Goal: Find specific page/section: Find specific page/section

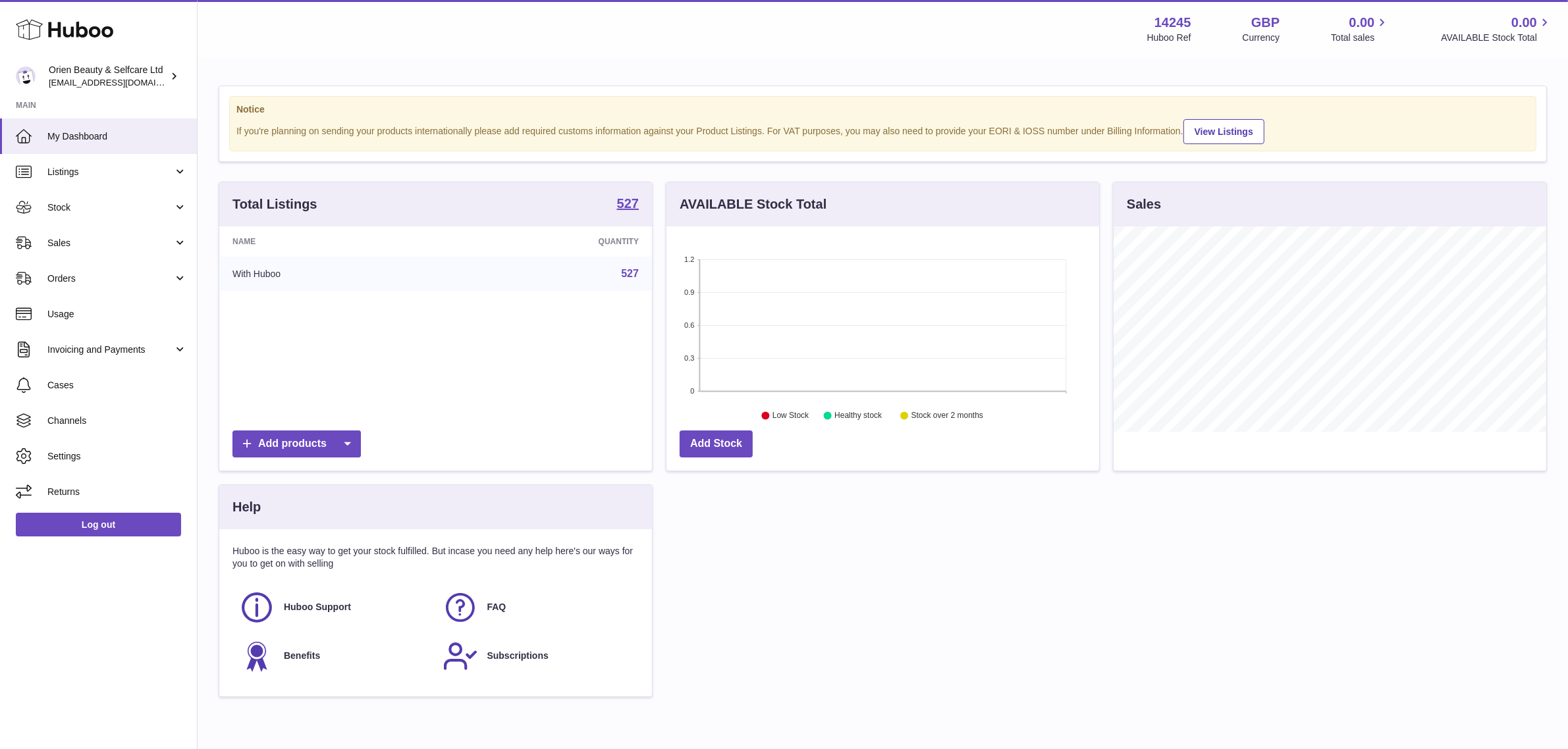
scroll to position [205, 432]
drag, startPoint x: 110, startPoint y: 288, endPoint x: 121, endPoint y: 297, distance: 14.2
click at [110, 288] on link "Orders" at bounding box center [99, 278] width 197 height 35
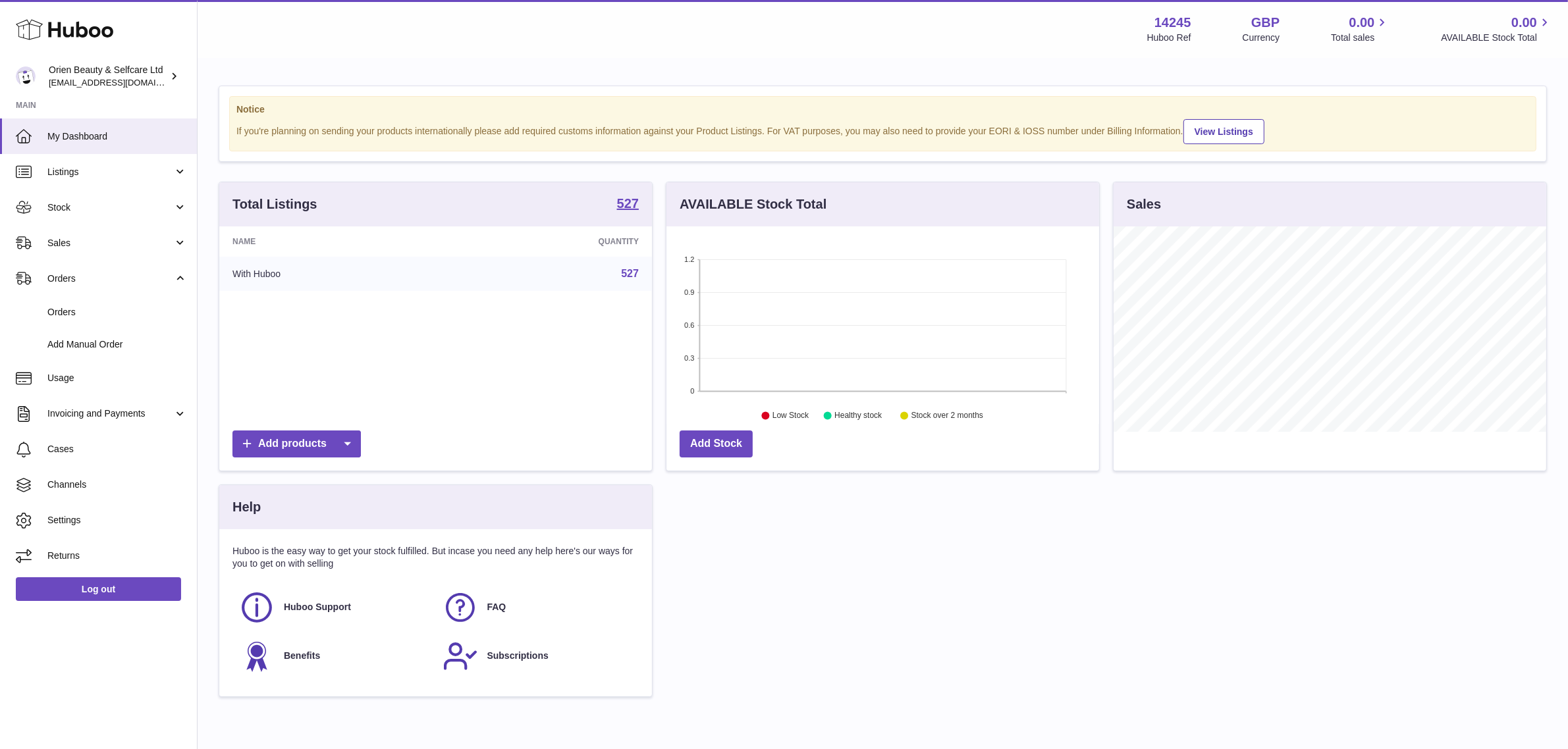
drag, startPoint x: 126, startPoint y: 244, endPoint x: 128, endPoint y: 264, distance: 20.1
click at [125, 244] on span "Sales" at bounding box center [110, 243] width 125 height 12
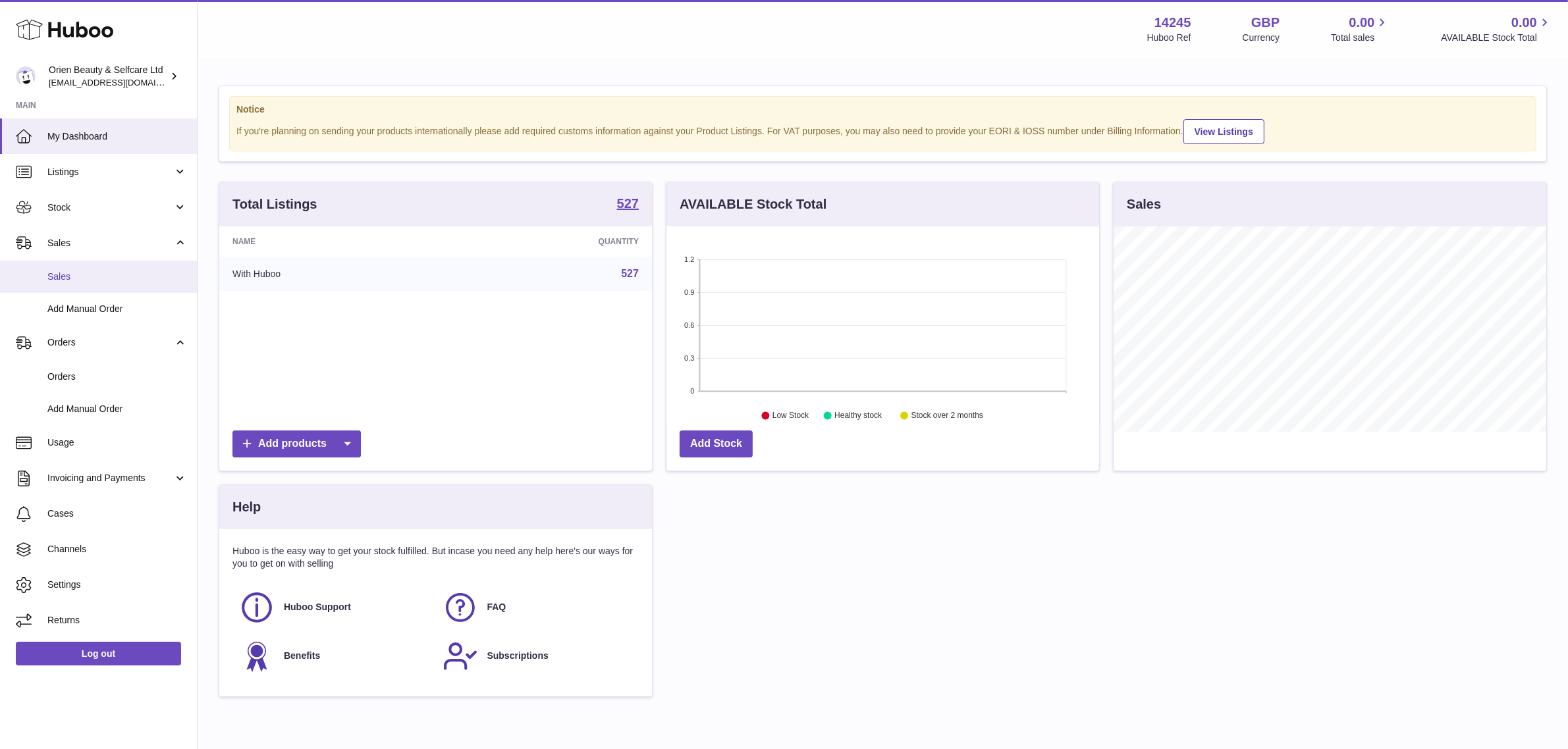
click at [121, 267] on link "Sales" at bounding box center [99, 277] width 197 height 33
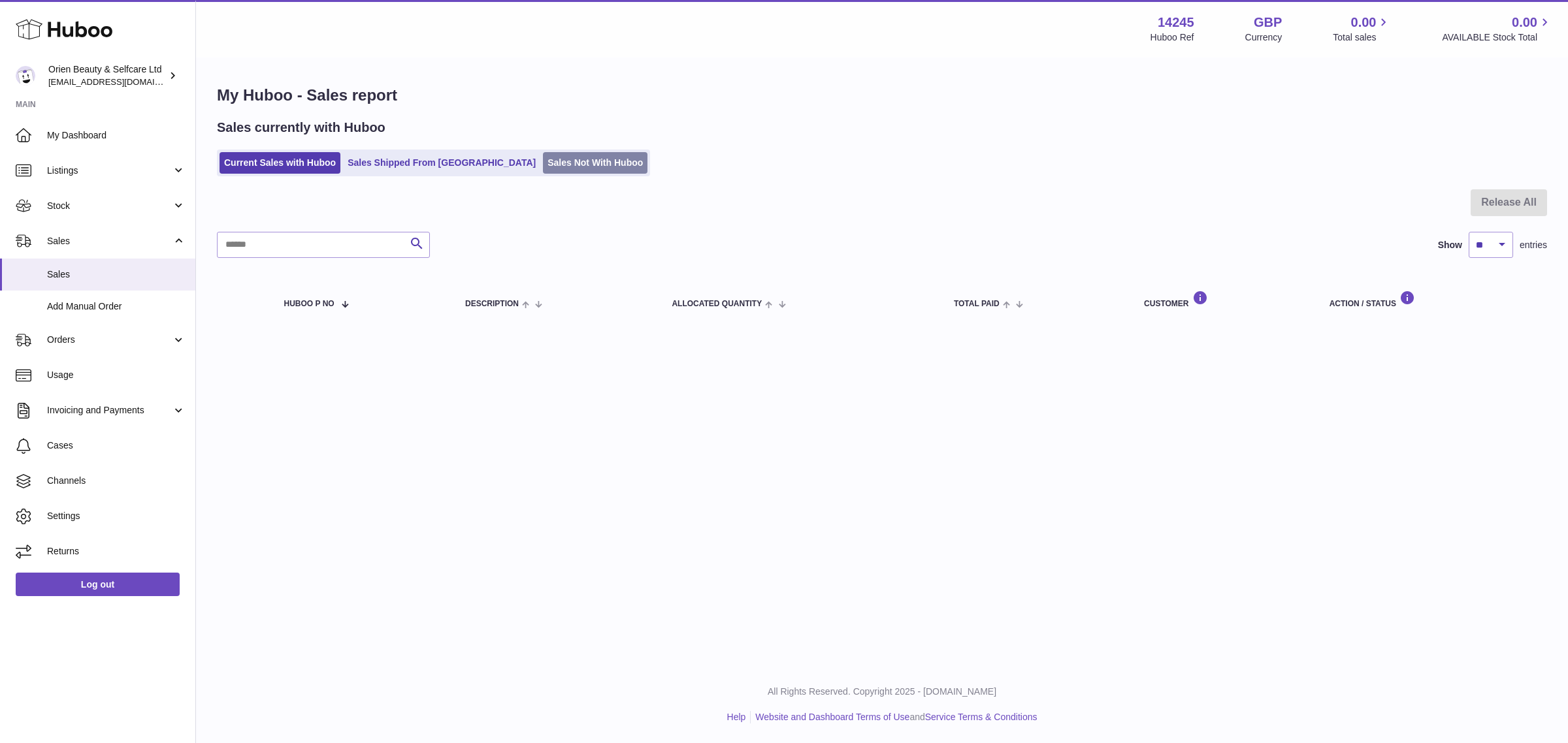
click at [543, 167] on link "Sales Not With Huboo" at bounding box center [595, 162] width 104 height 22
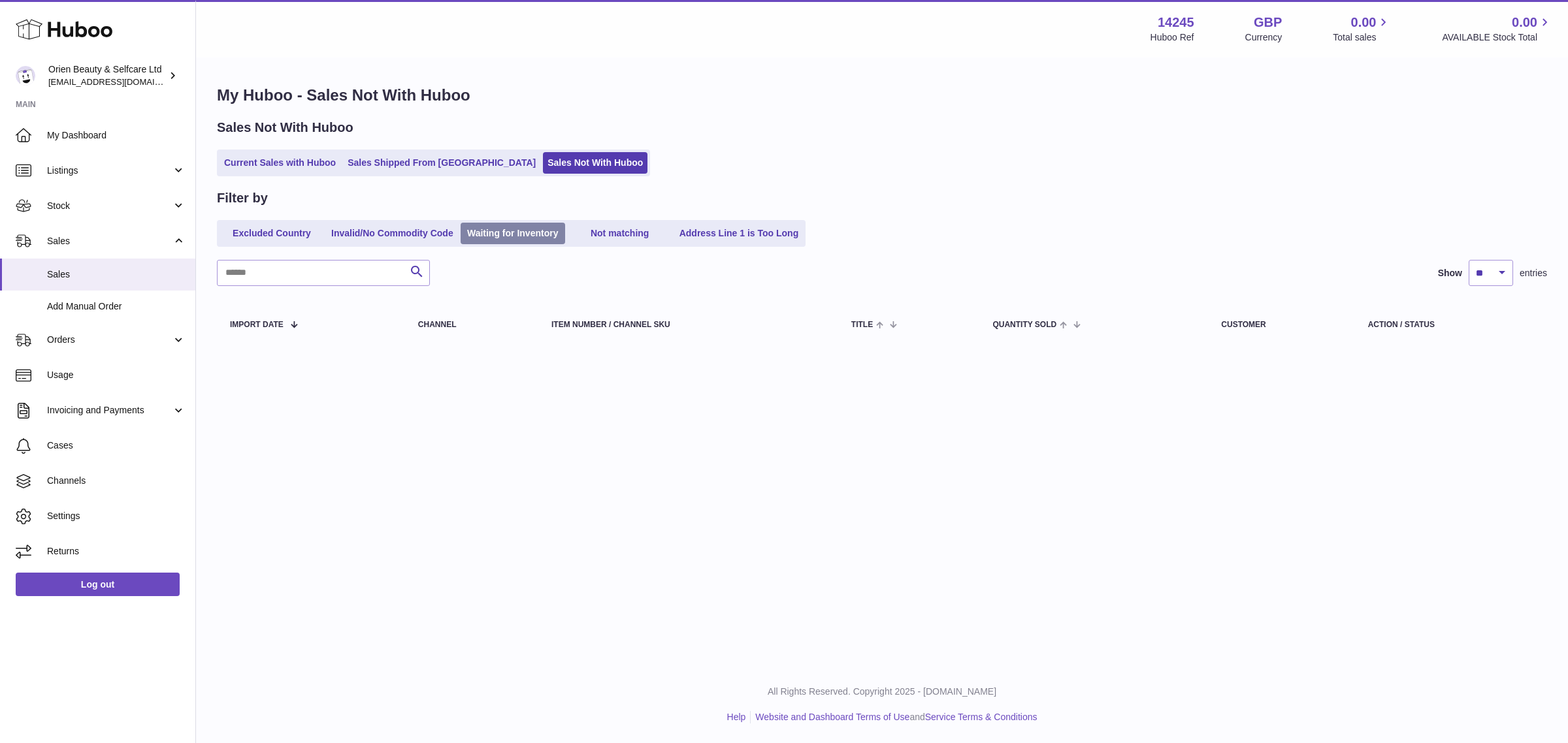
drag, startPoint x: 746, startPoint y: 152, endPoint x: 512, endPoint y: 224, distance: 244.8
click at [691, 158] on div "Current Sales with Huboo Sales Shipped From Huboo Sales Not With Huboo" at bounding box center [882, 163] width 1330 height 27
click at [129, 487] on link "Channels" at bounding box center [98, 481] width 196 height 35
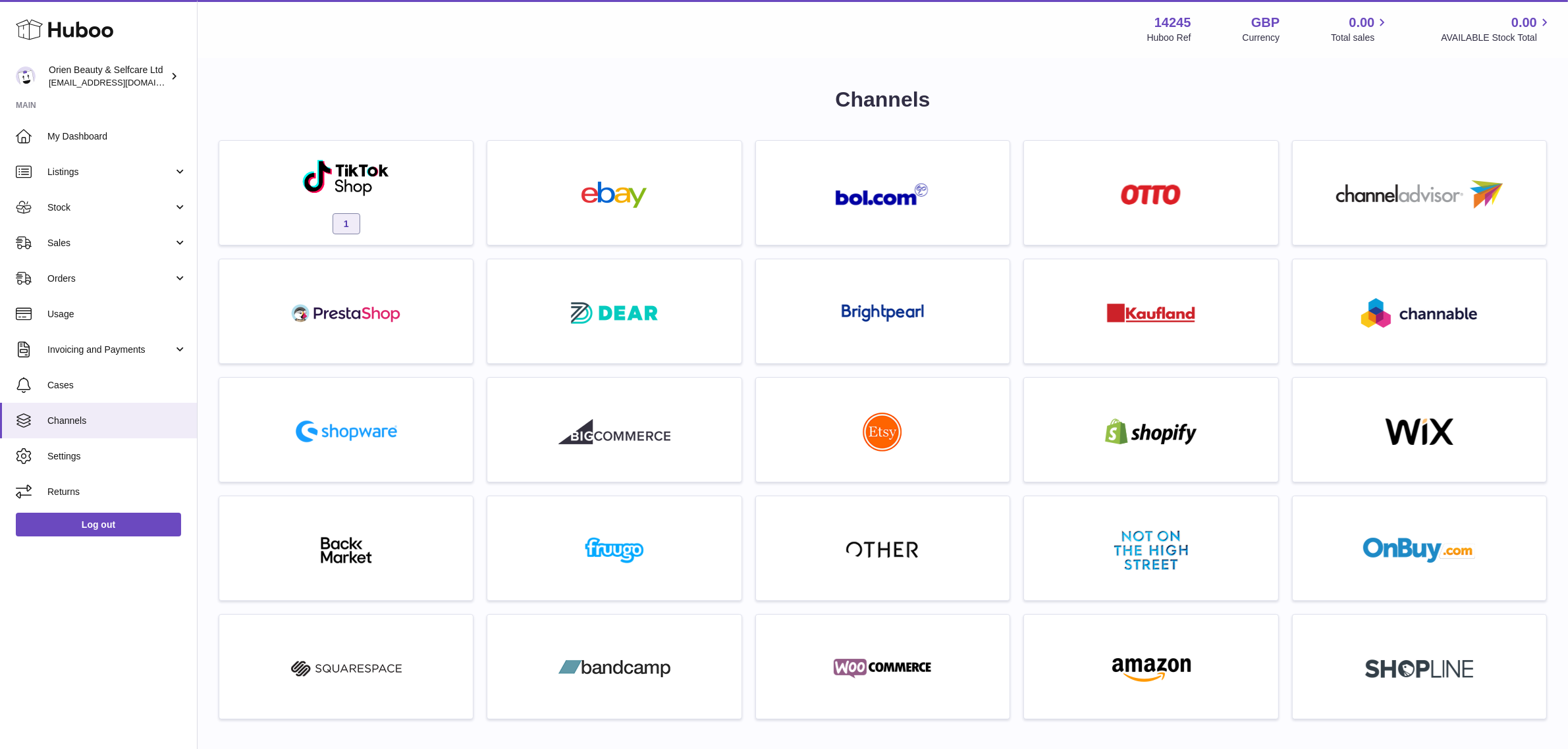
click at [415, 46] on div "Menu Huboo 14245 Huboo Ref GBP Currency 0.00 Total sales 0.00 AVAILABLE Stock T…" at bounding box center [882, 29] width 1370 height 58
